Goal: Information Seeking & Learning: Learn about a topic

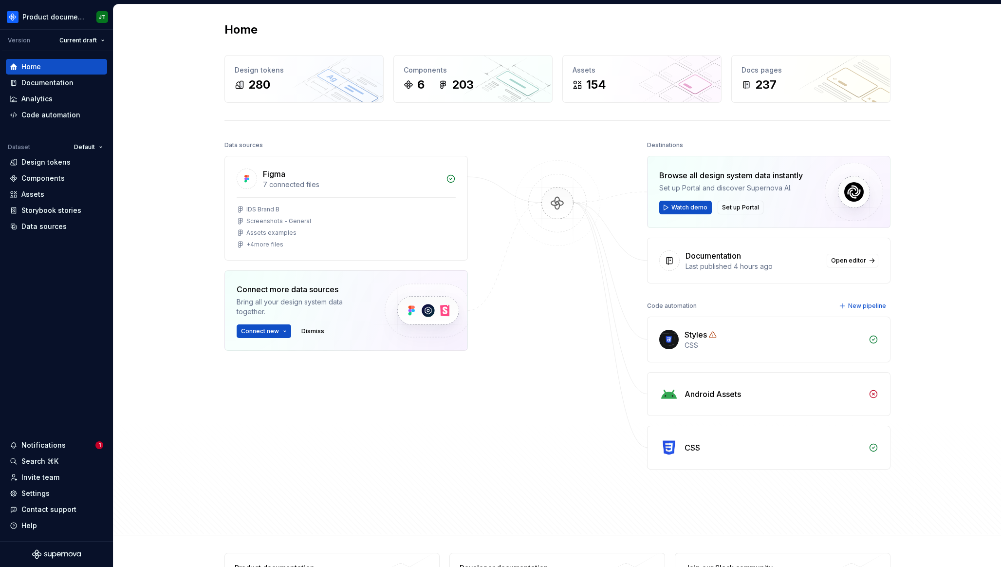
click at [889, 362] on div "Styles CSS Android Assets CSS" at bounding box center [768, 393] width 243 height 153
click at [63, 19] on html "Product documentation JT Version Current draft Home Documentation Analytics Cod…" at bounding box center [500, 283] width 1001 height 567
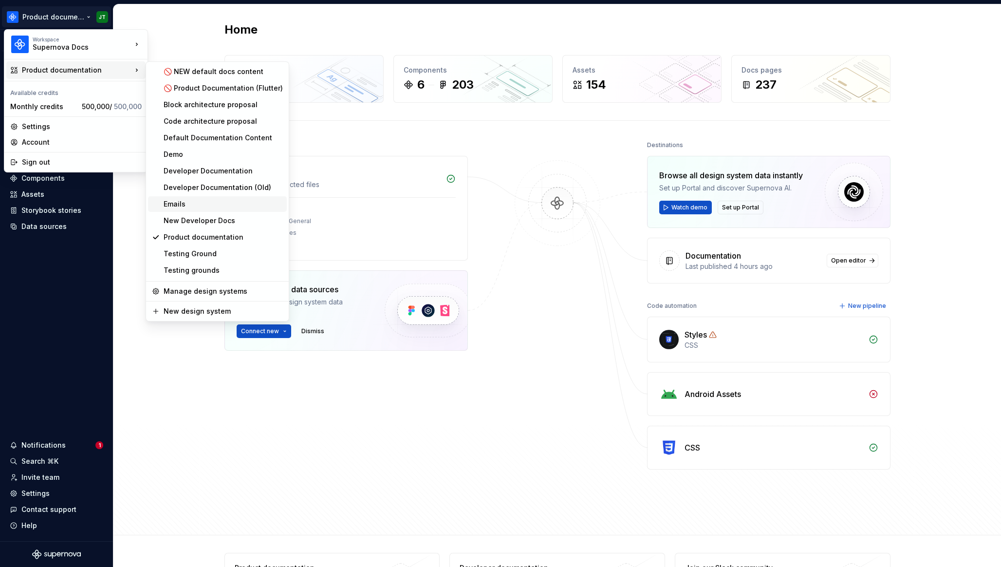
click at [207, 205] on div "Emails" at bounding box center [223, 204] width 119 height 10
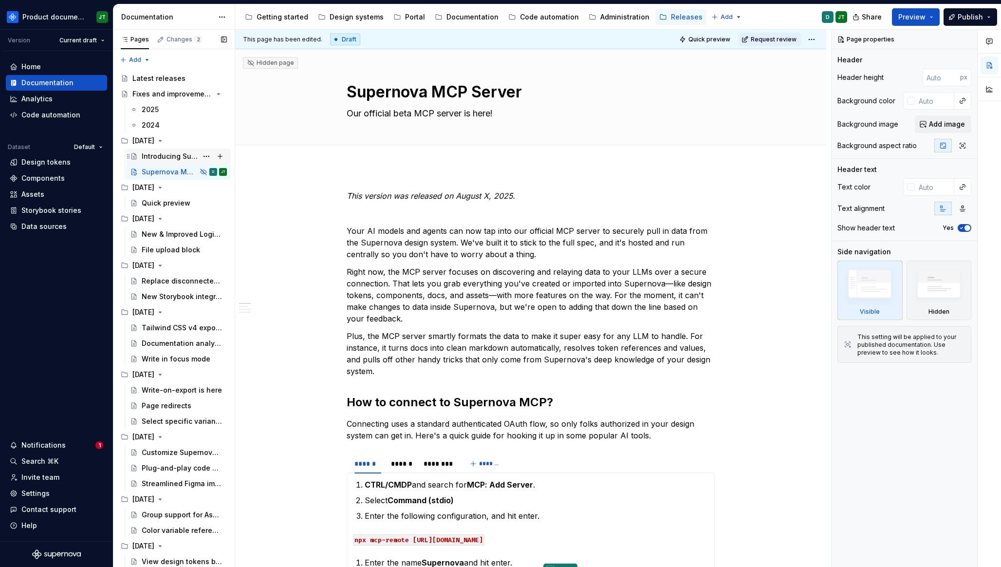
click at [171, 158] on div "Introducing Supernova Portal" at bounding box center [170, 156] width 56 height 10
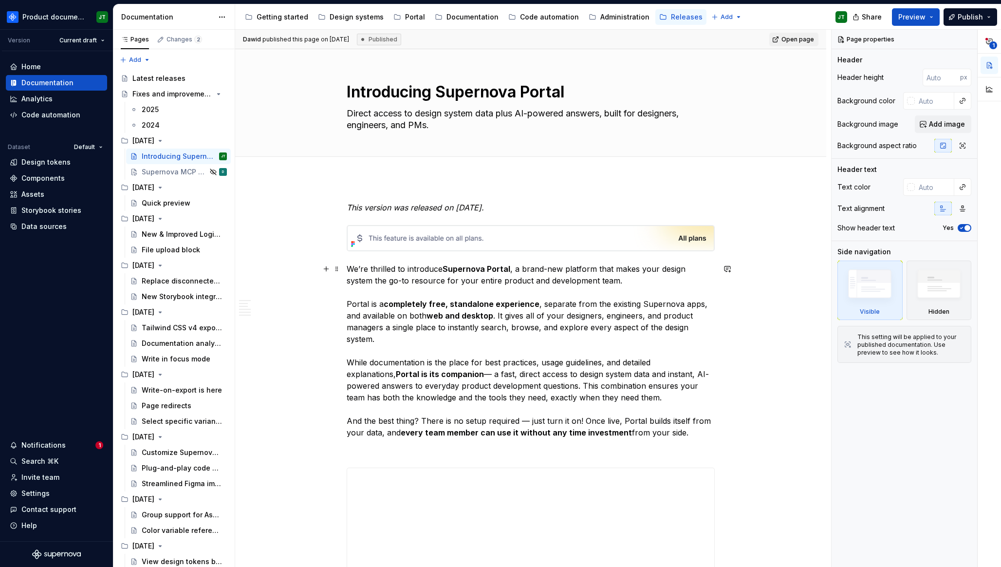
click at [377, 333] on p "We’re thrilled to introduce Supernova Portal , a brand-new platform that makes …" at bounding box center [531, 350] width 368 height 175
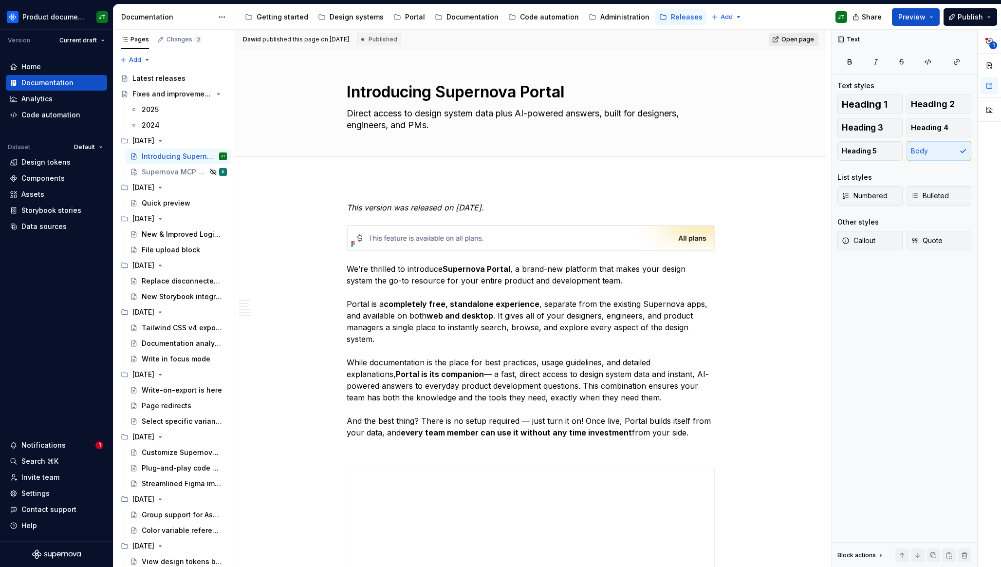
click at [794, 33] on link "Open page" at bounding box center [793, 40] width 49 height 14
type textarea "*"
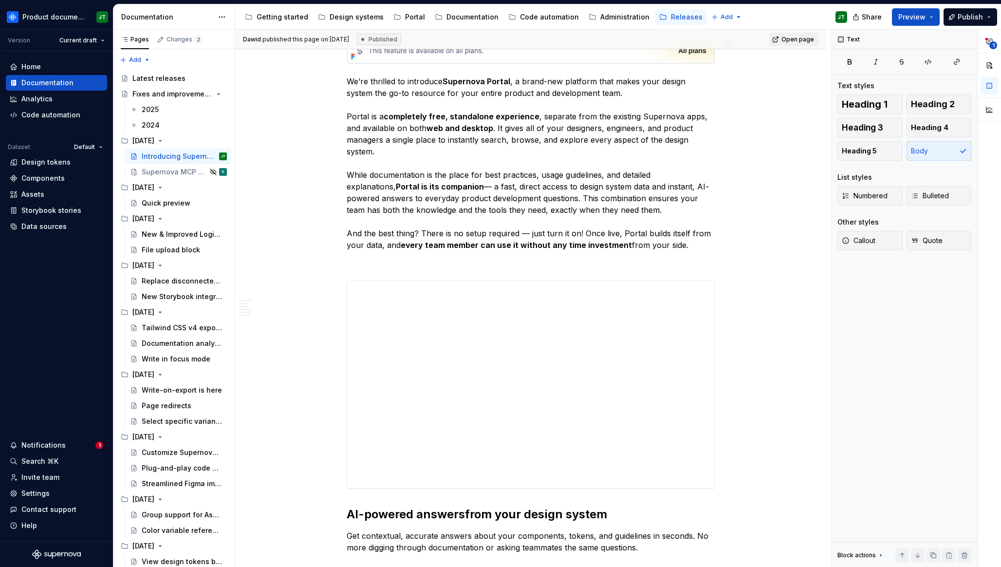
scroll to position [263, 0]
